Goal: Task Accomplishment & Management: Use online tool/utility

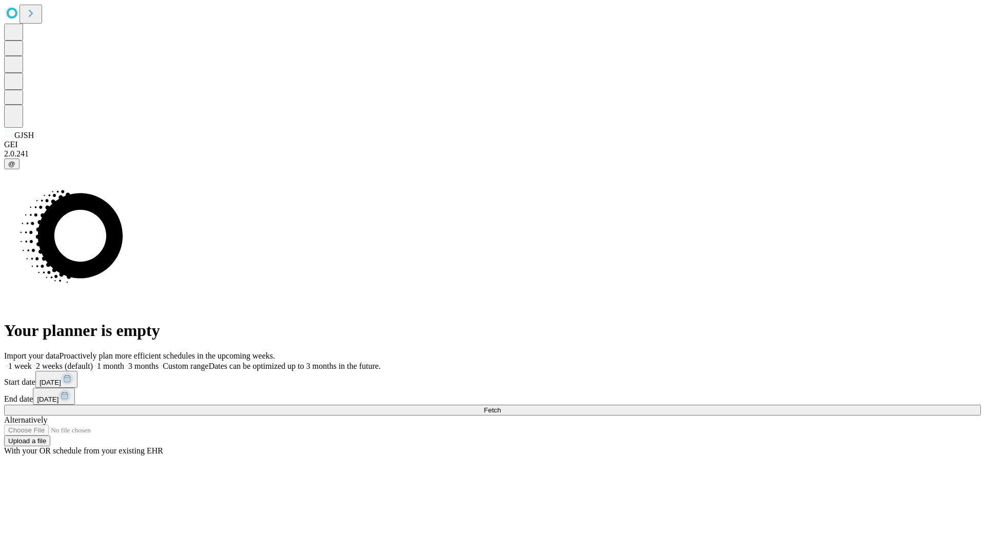
click at [501, 406] on span "Fetch" at bounding box center [492, 410] width 17 height 8
